Goal: Transaction & Acquisition: Purchase product/service

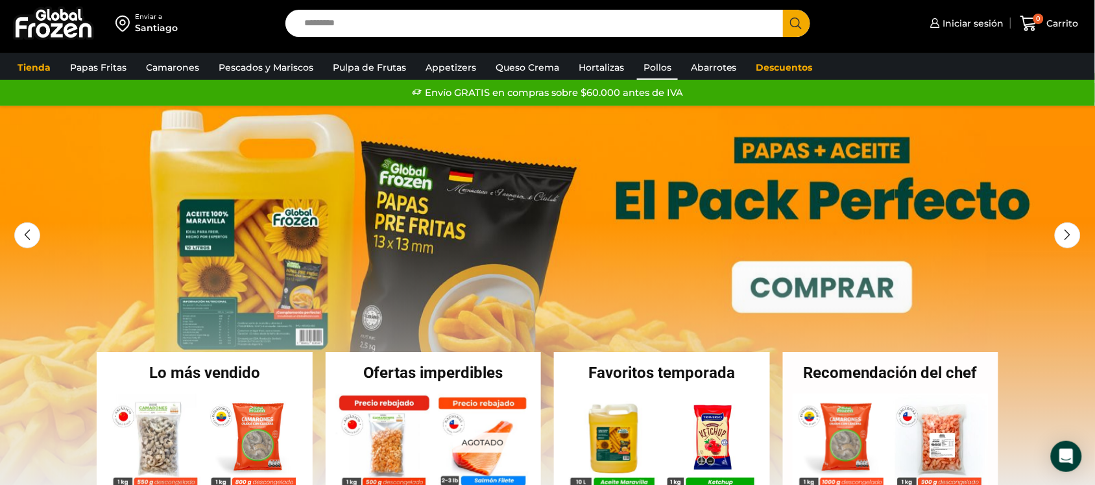
click at [644, 66] on link "Pollos" at bounding box center [657, 67] width 41 height 25
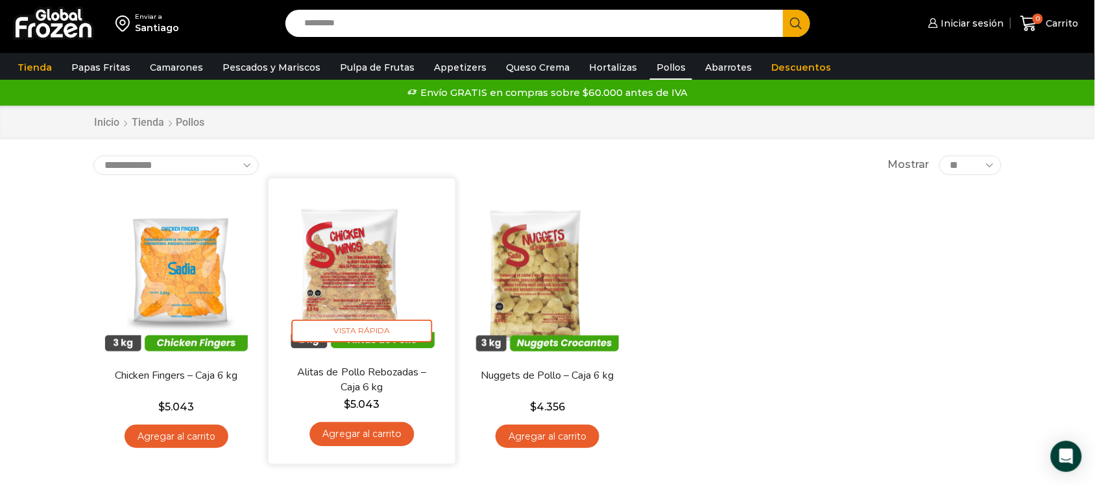
click at [388, 289] on img at bounding box center [361, 271] width 167 height 167
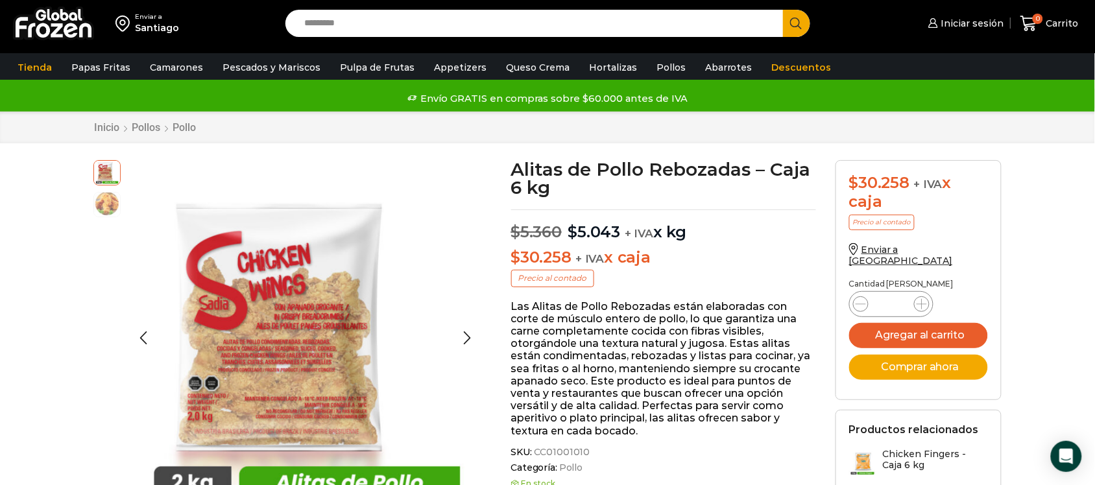
click at [95, 199] on img at bounding box center [107, 204] width 26 height 26
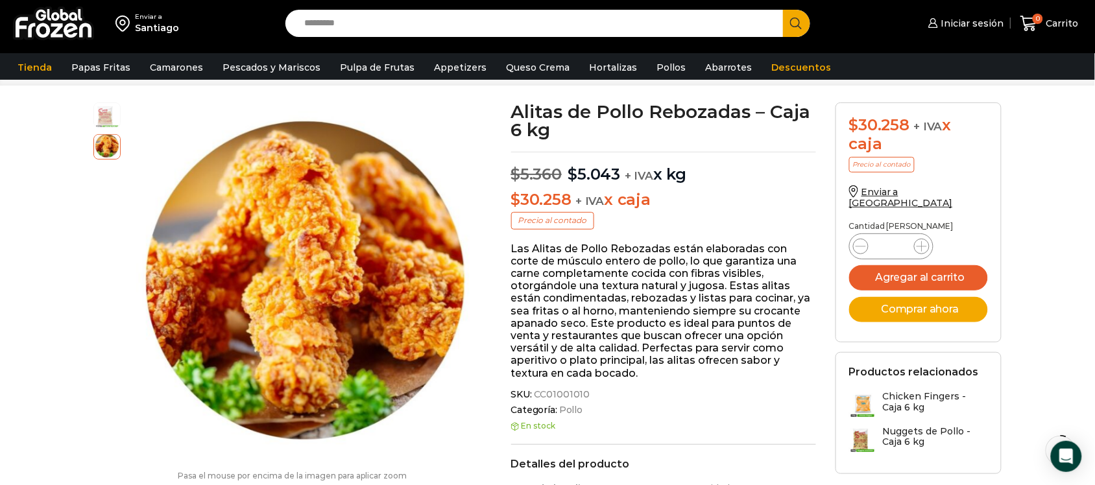
scroll to position [82, 0]
